Goal: Communication & Community: Answer question/provide support

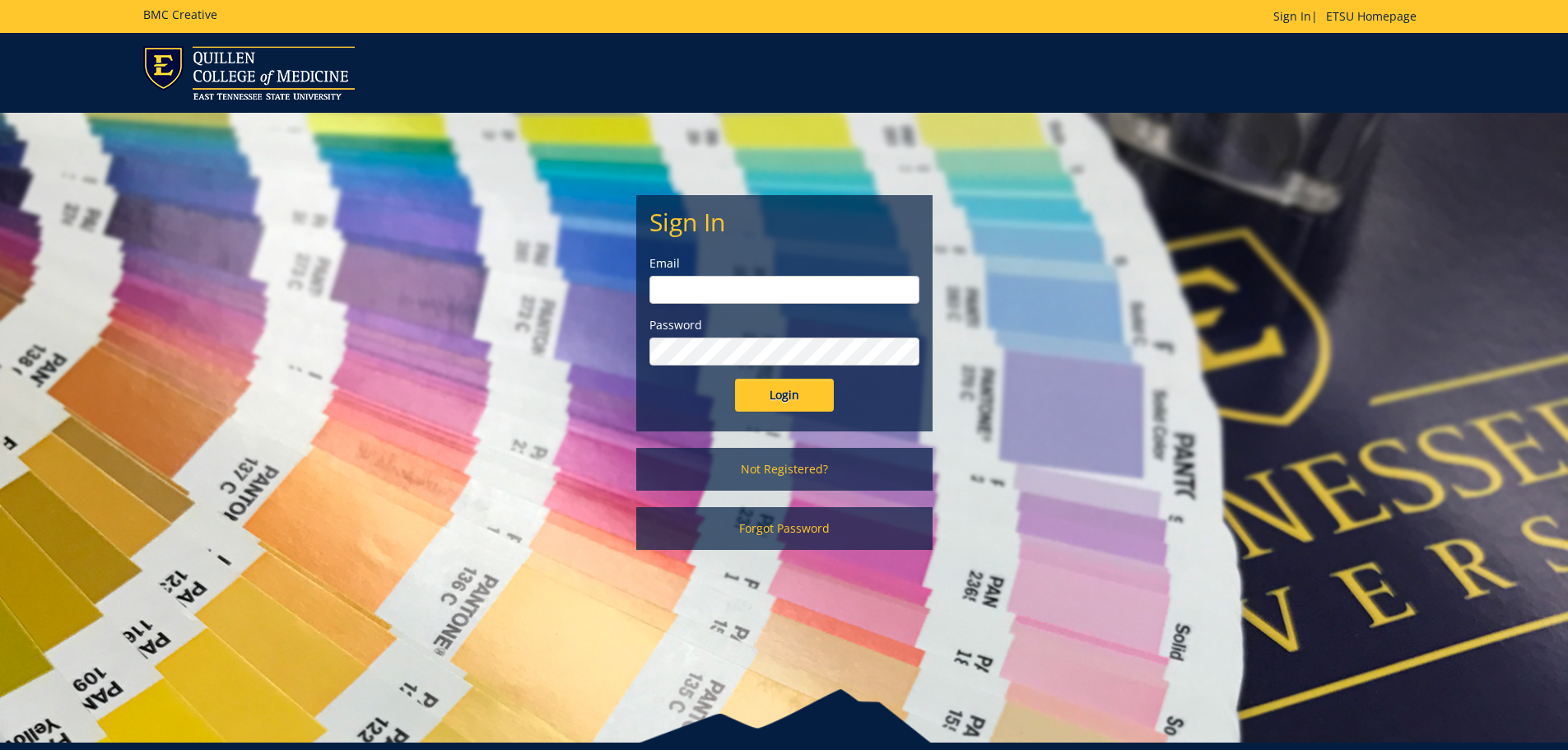
type input "[PERSON_NAME][EMAIL_ADDRESS][DOMAIN_NAME]"
click at [757, 410] on input "Login" at bounding box center [784, 395] width 99 height 33
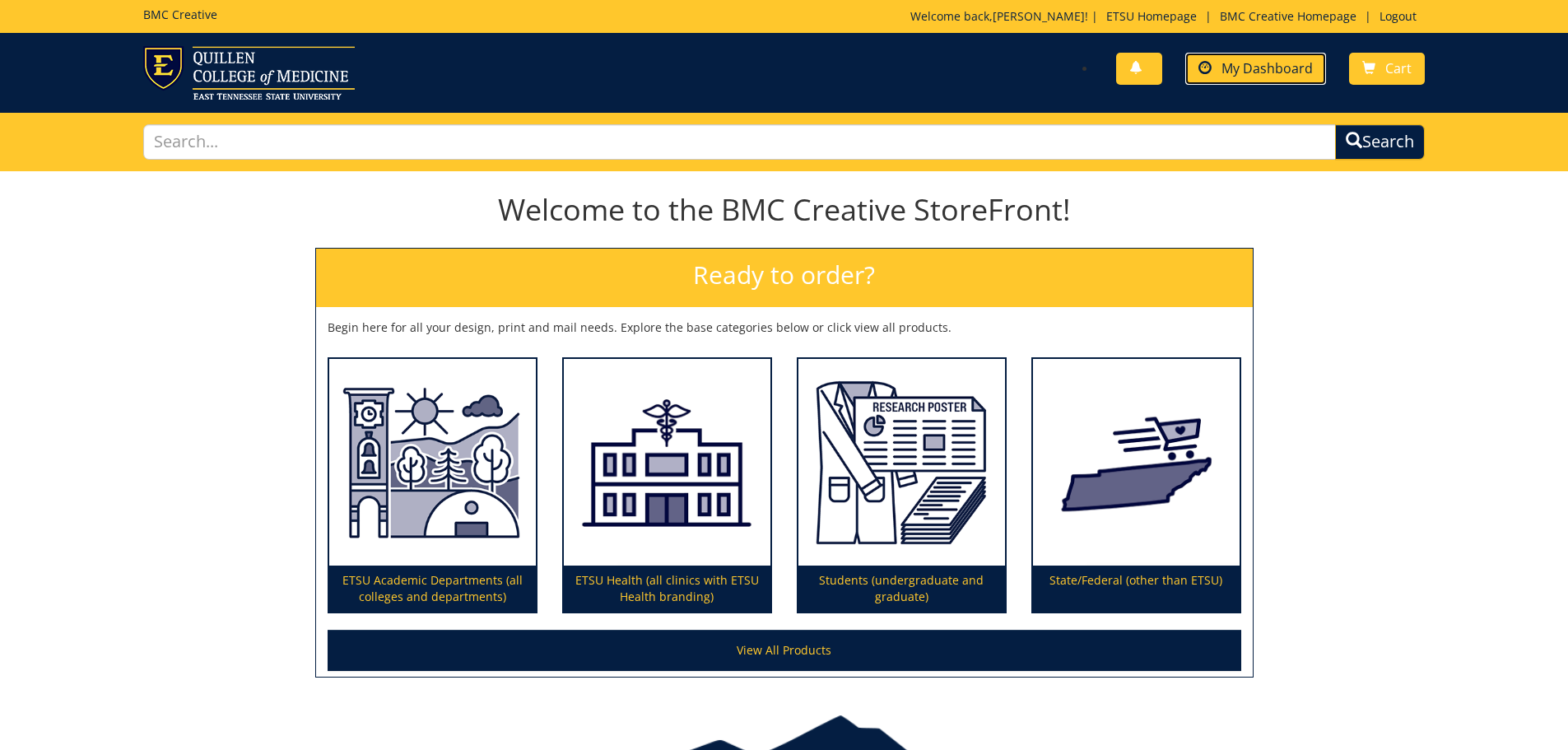
click at [1254, 79] on link "My Dashboard" at bounding box center [1256, 69] width 141 height 32
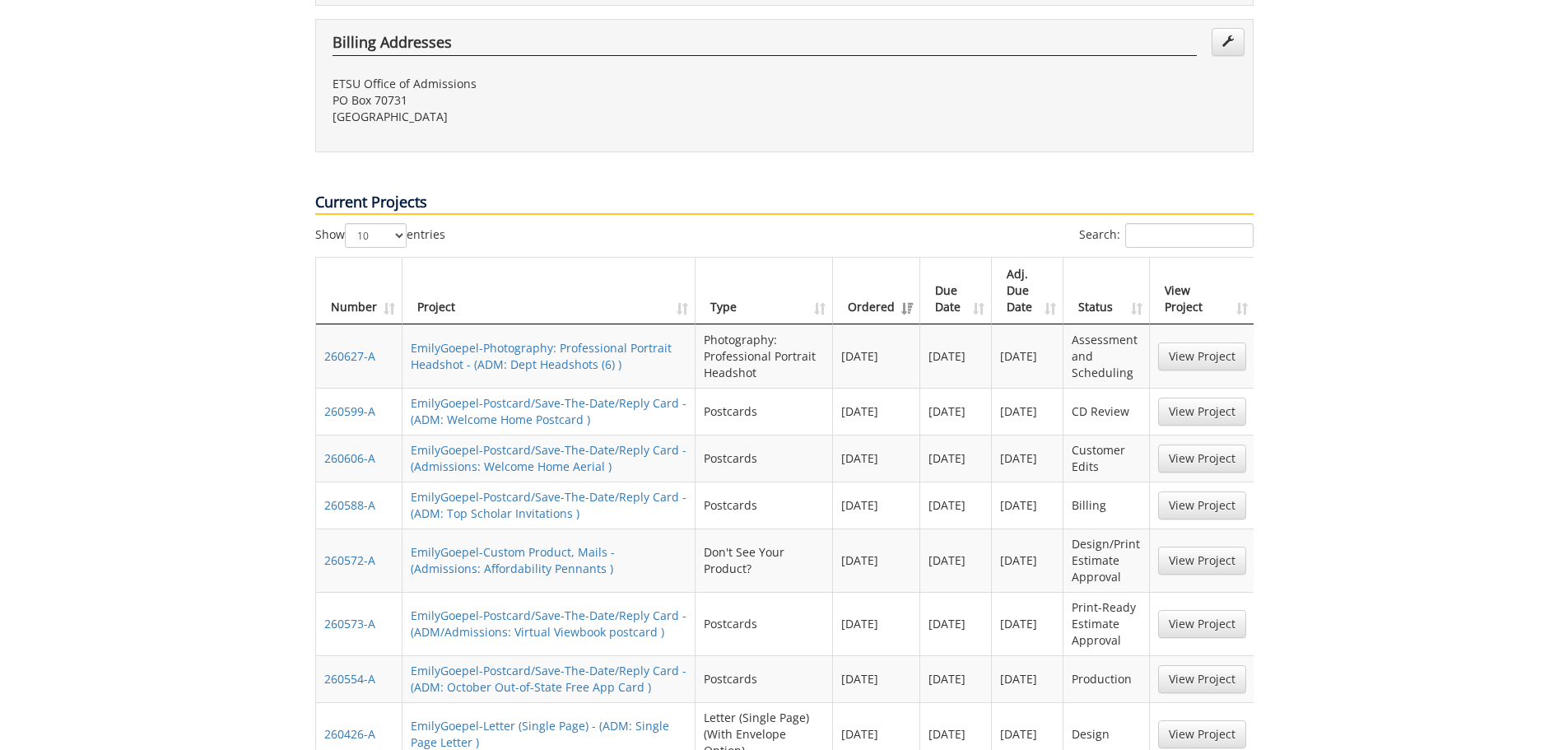
scroll to position [741, 0]
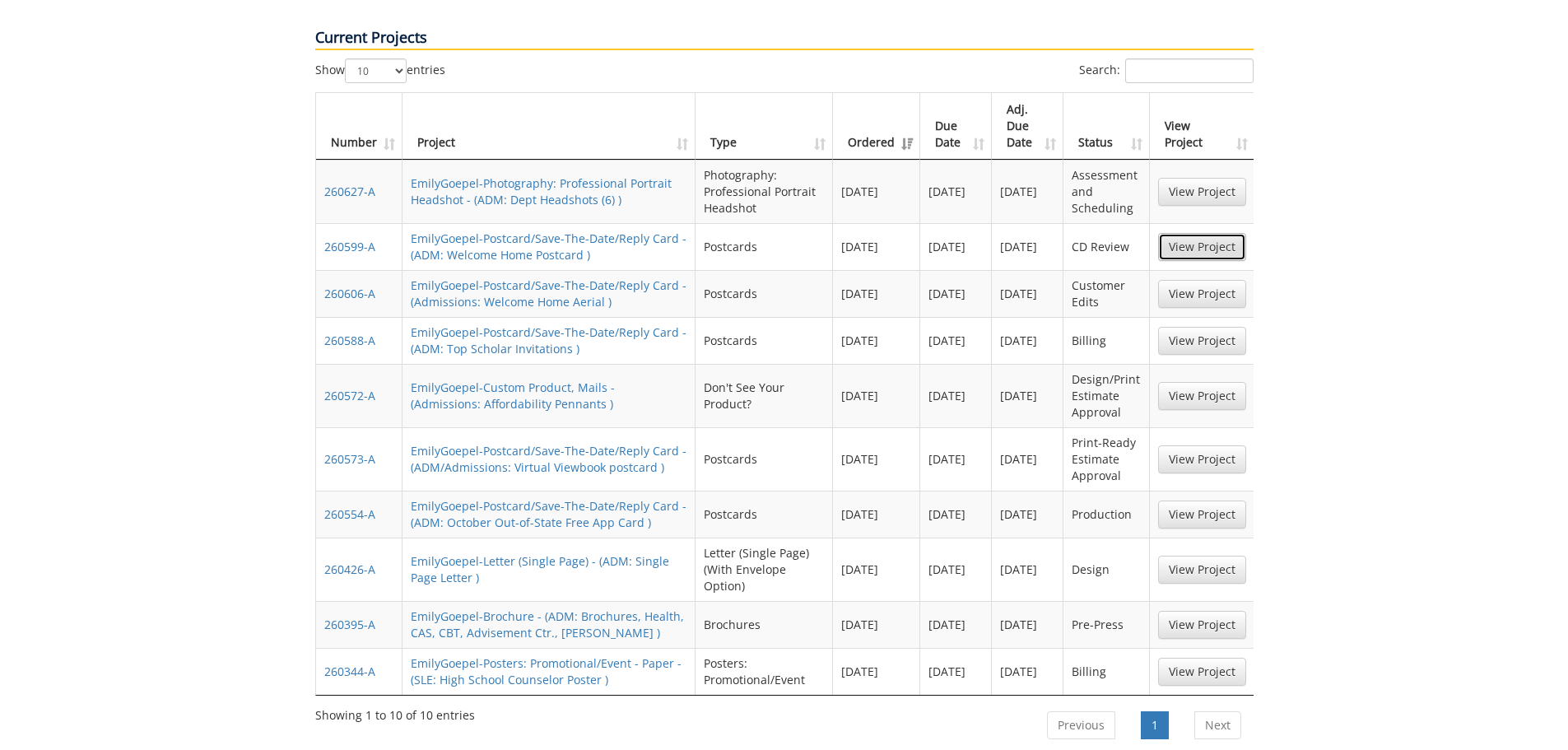
click at [1215, 233] on link "View Project" at bounding box center [1202, 247] width 88 height 28
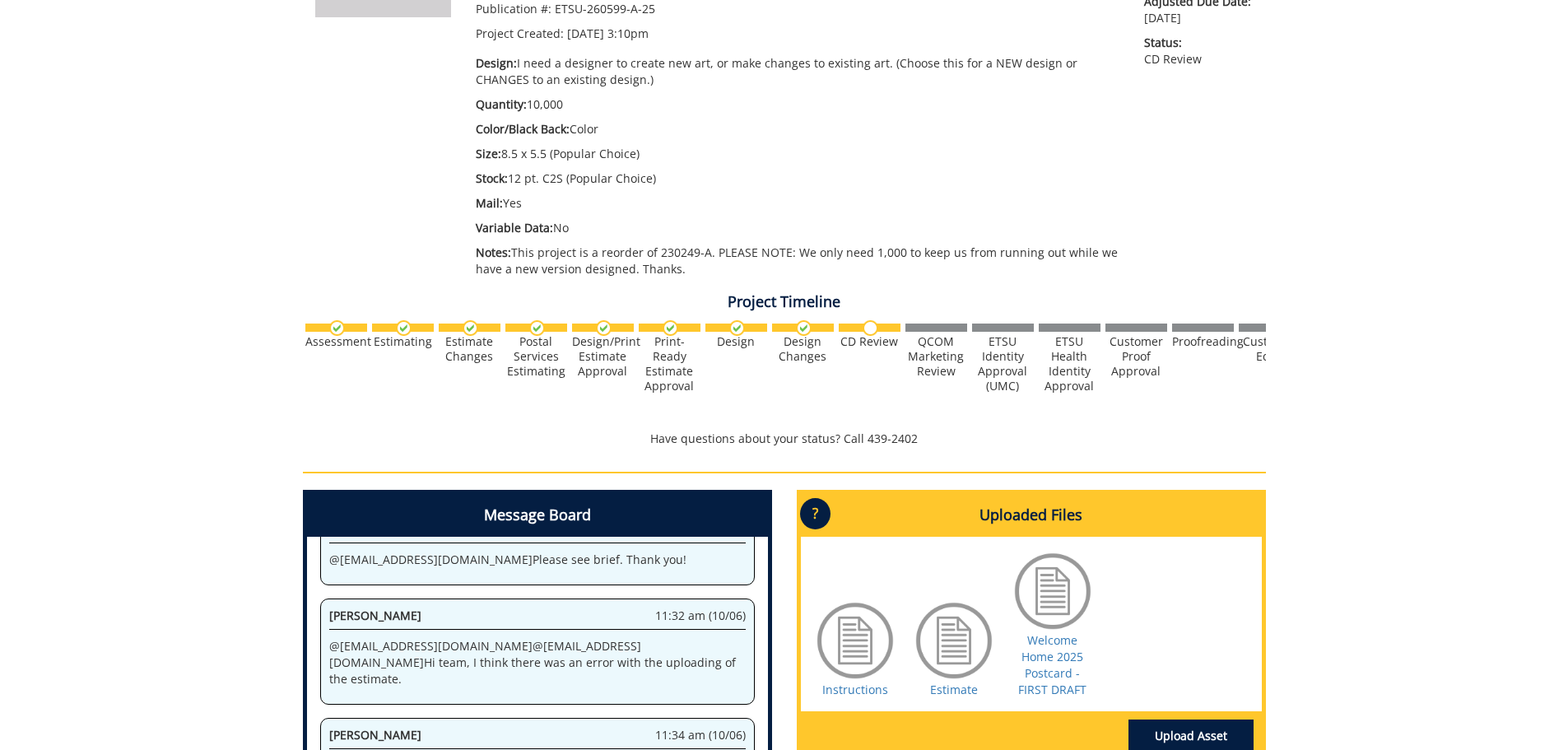
scroll to position [576, 0]
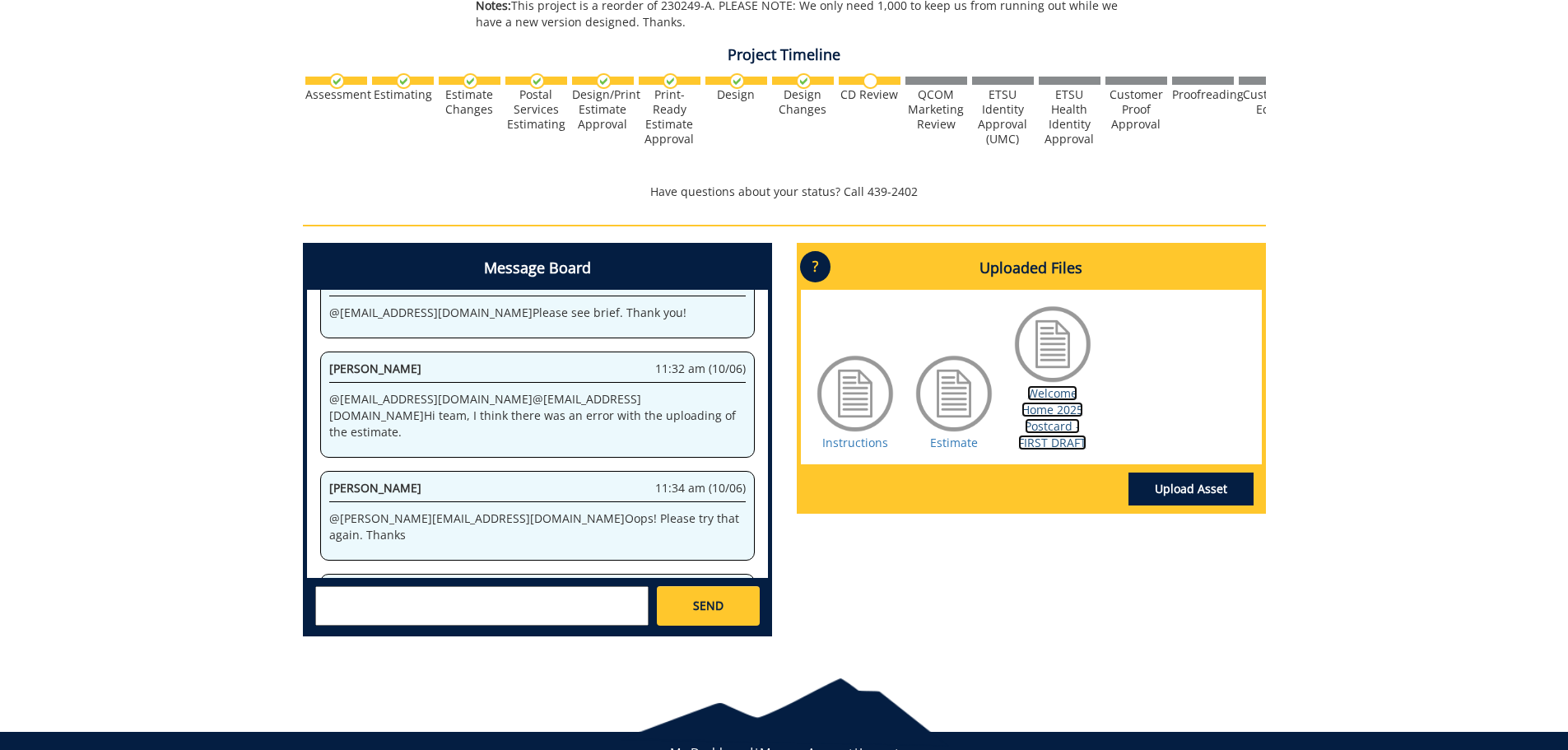
click at [1049, 414] on link "Welcome Home 2025 Postcard - FIRST DRAFT" at bounding box center [1052, 417] width 69 height 65
click at [438, 609] on textarea at bounding box center [482, 605] width 334 height 39
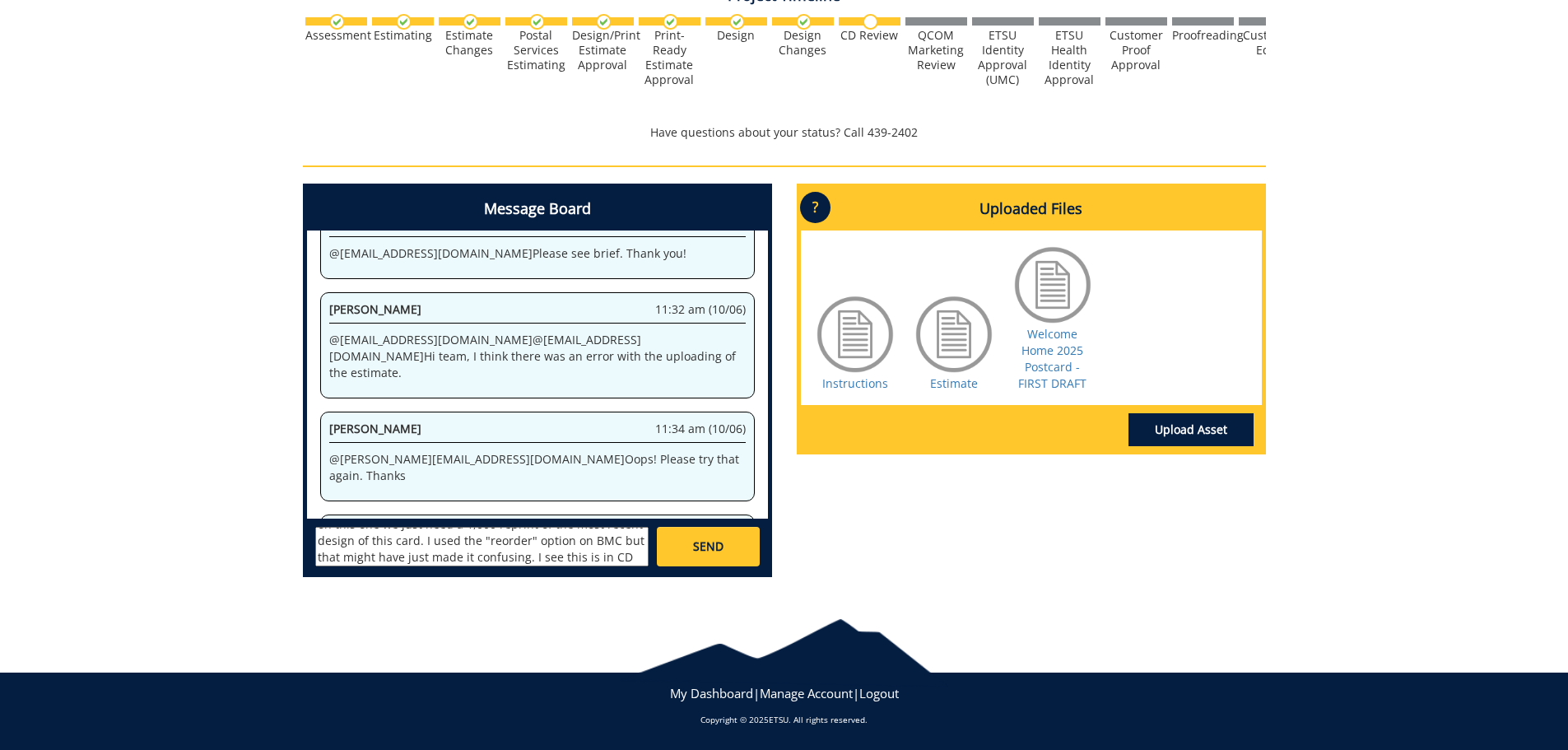
scroll to position [46, 0]
type textarea "@conleyga@etsu.edu Hi Fred, on this one we just need a 1,000 reprint of the mos…"
click at [718, 549] on span "SEND" at bounding box center [708, 547] width 30 height 16
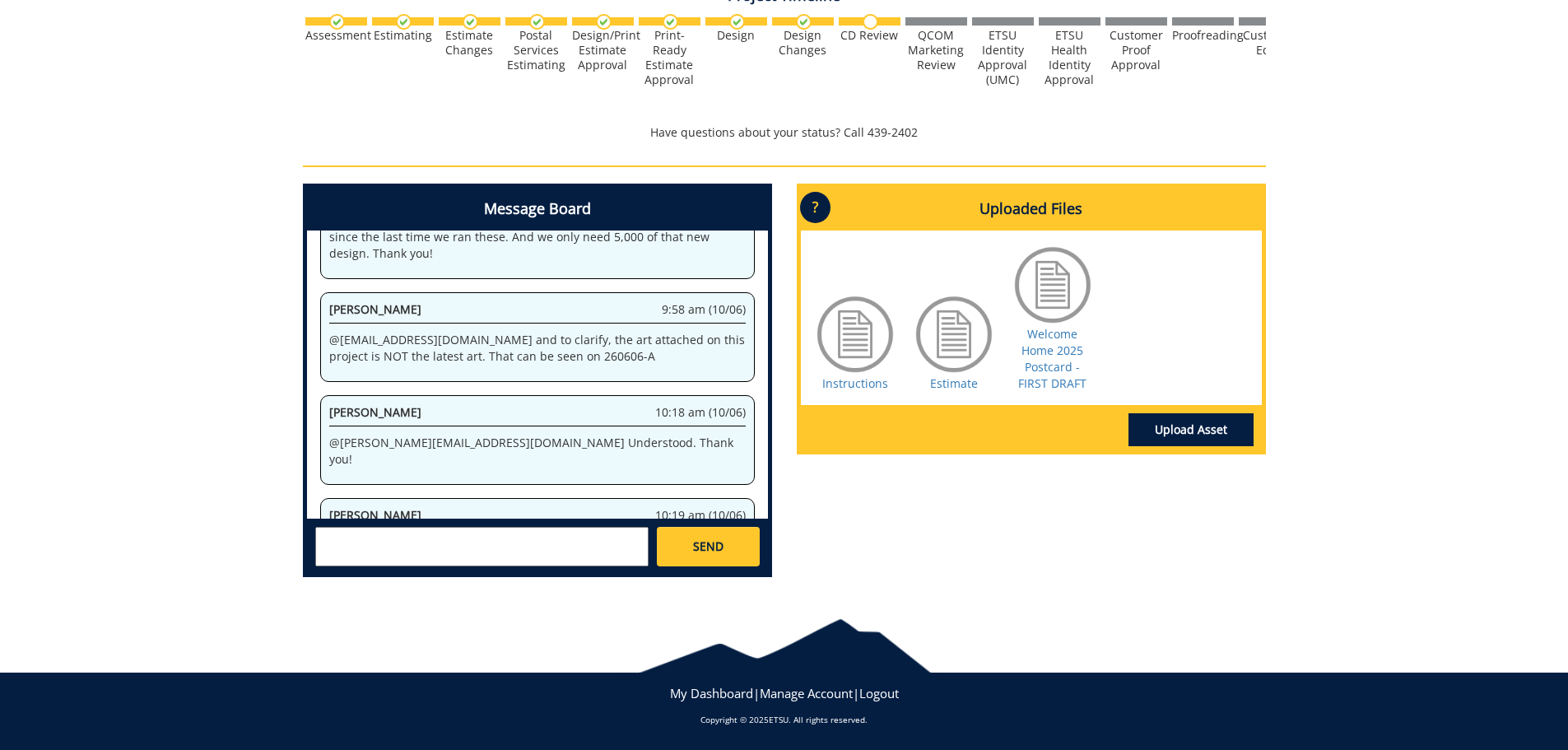
scroll to position [53756, 0]
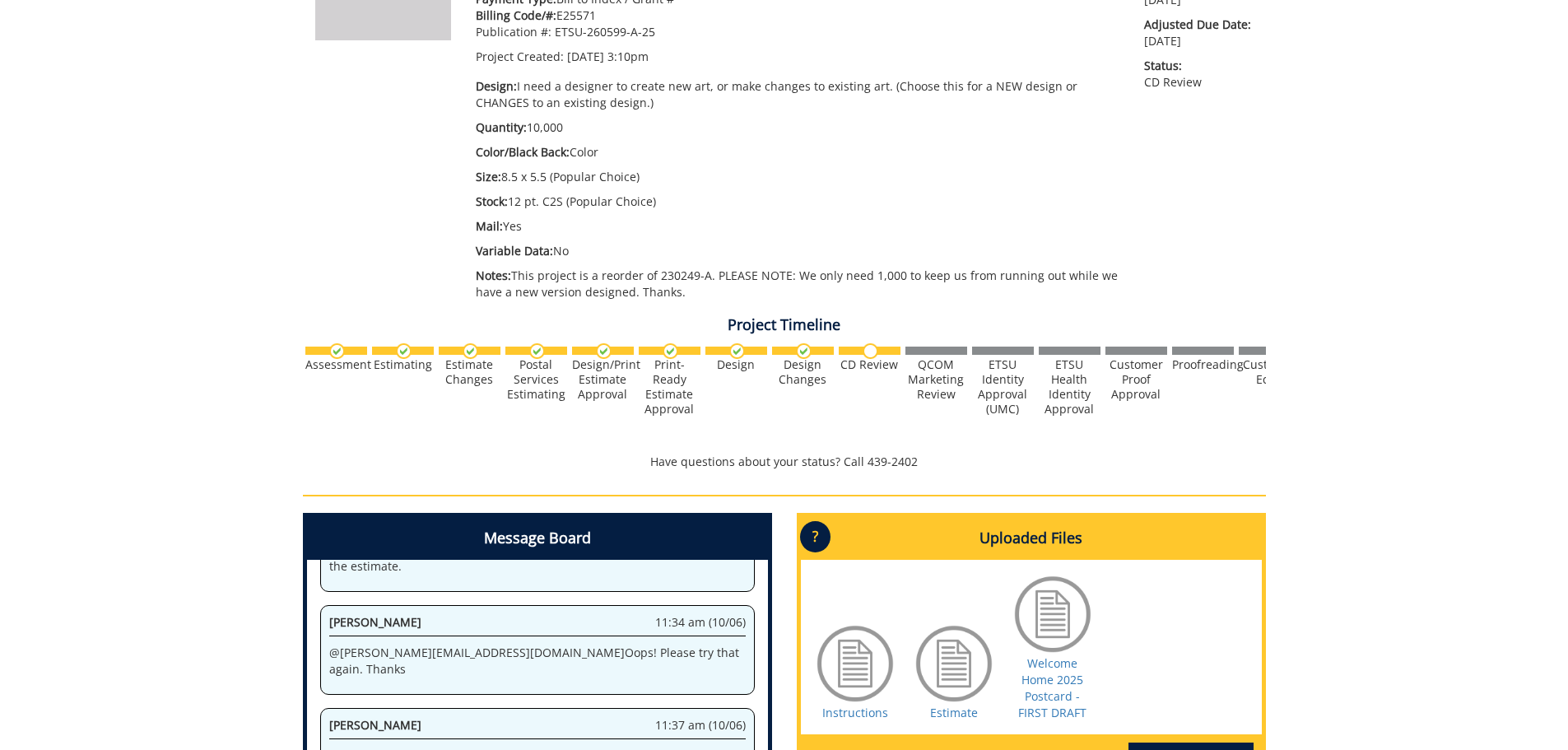
scroll to position [59, 0]
